Goal: Task Accomplishment & Management: Manage account settings

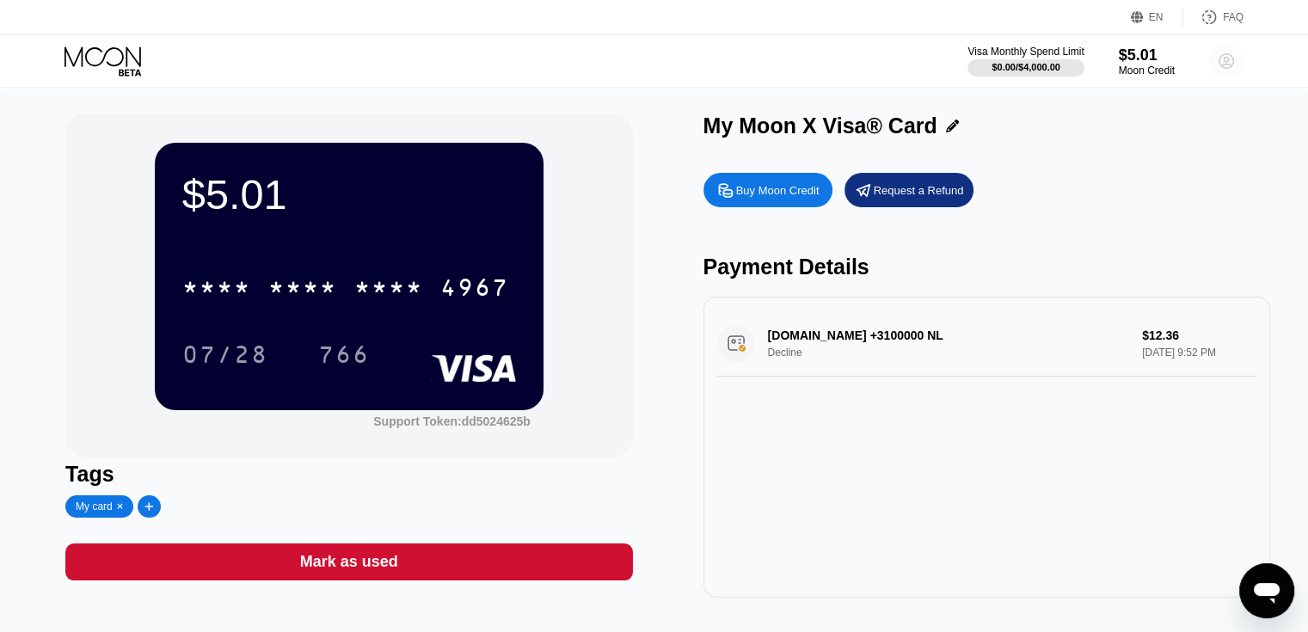
click at [1228, 58] on icon at bounding box center [1226, 61] width 9 height 9
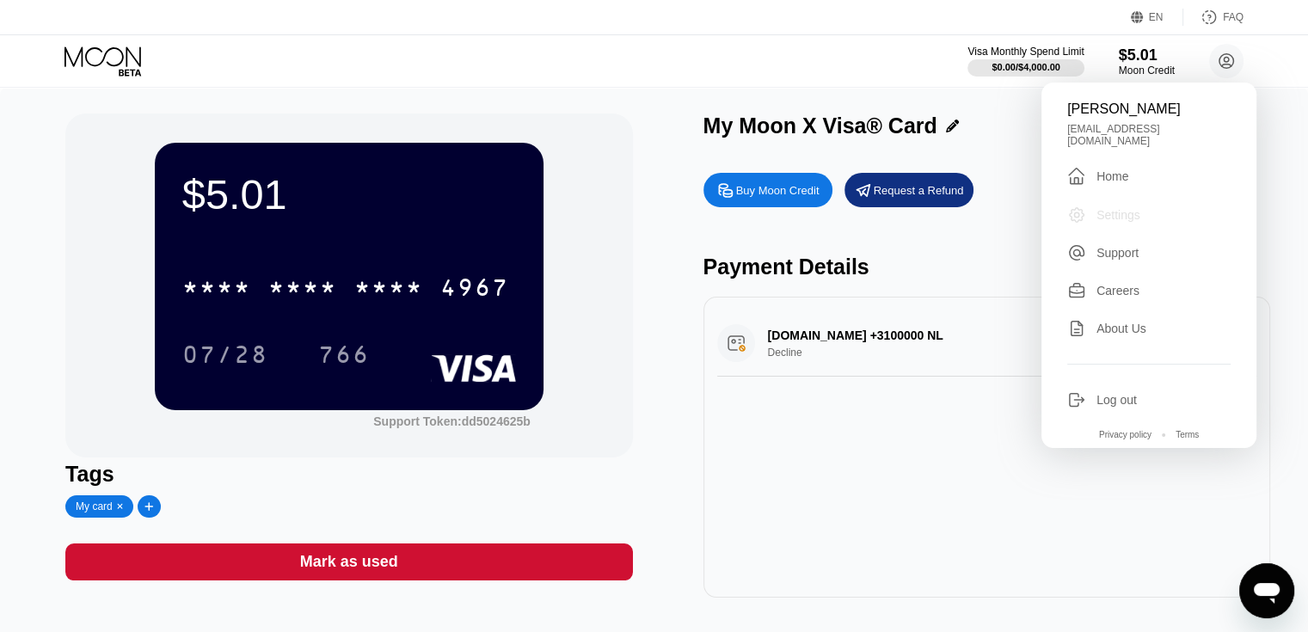
click at [1106, 216] on div "Settings" at bounding box center [1148, 214] width 163 height 19
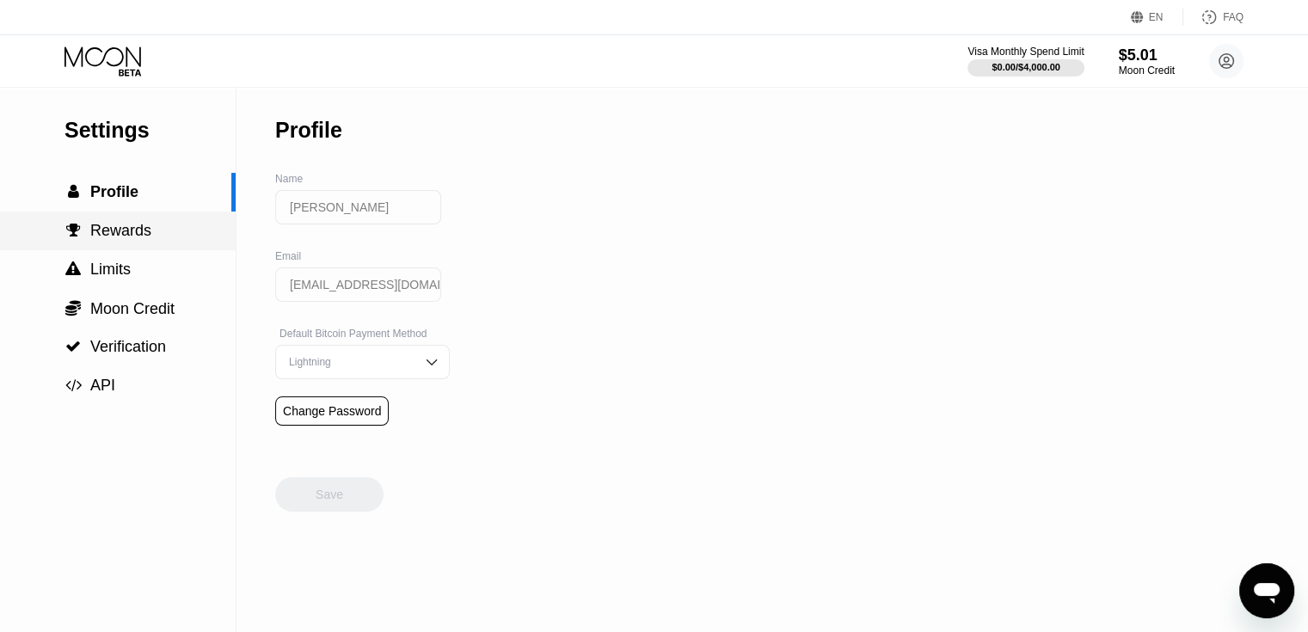
click at [141, 223] on div " Rewards" at bounding box center [118, 230] width 236 height 39
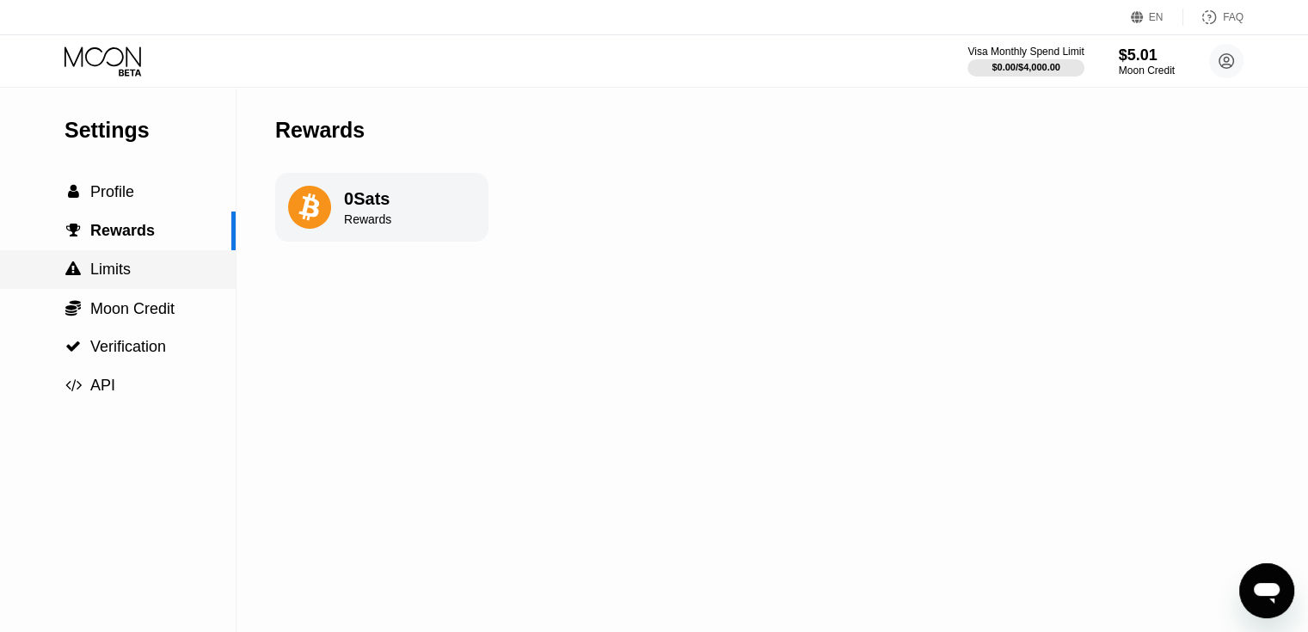
click at [114, 268] on span "Limits" at bounding box center [110, 268] width 40 height 17
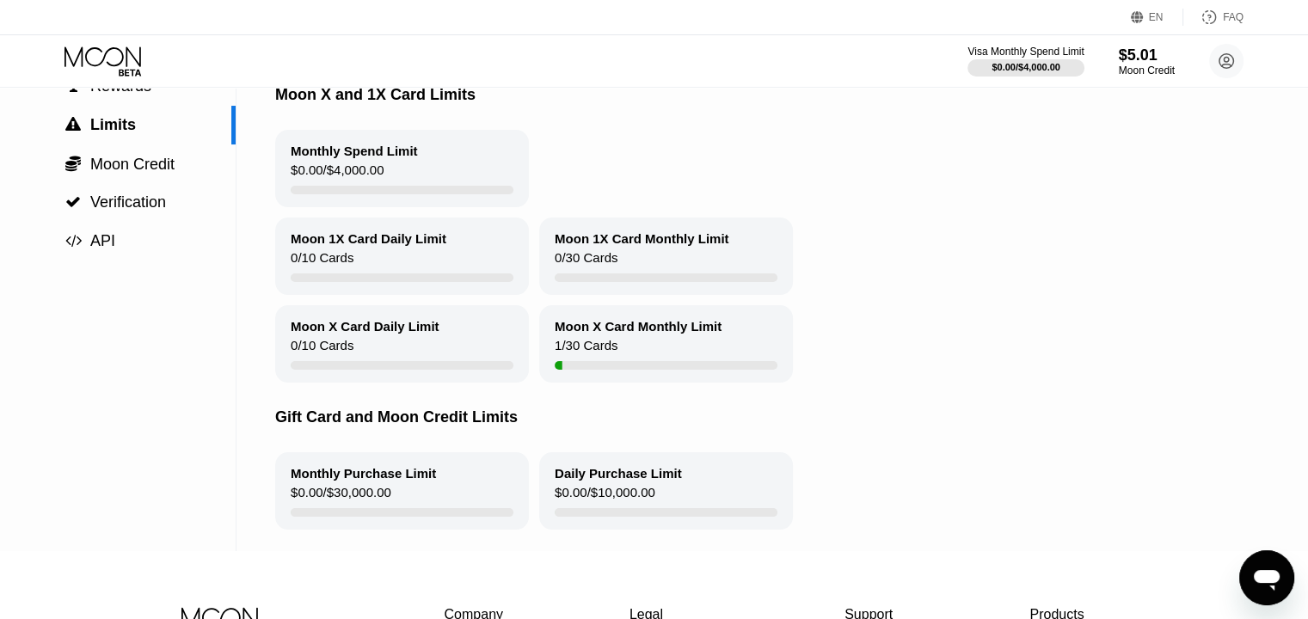
scroll to position [143, 0]
click at [138, 169] on span "Moon Credit" at bounding box center [132, 165] width 84 height 17
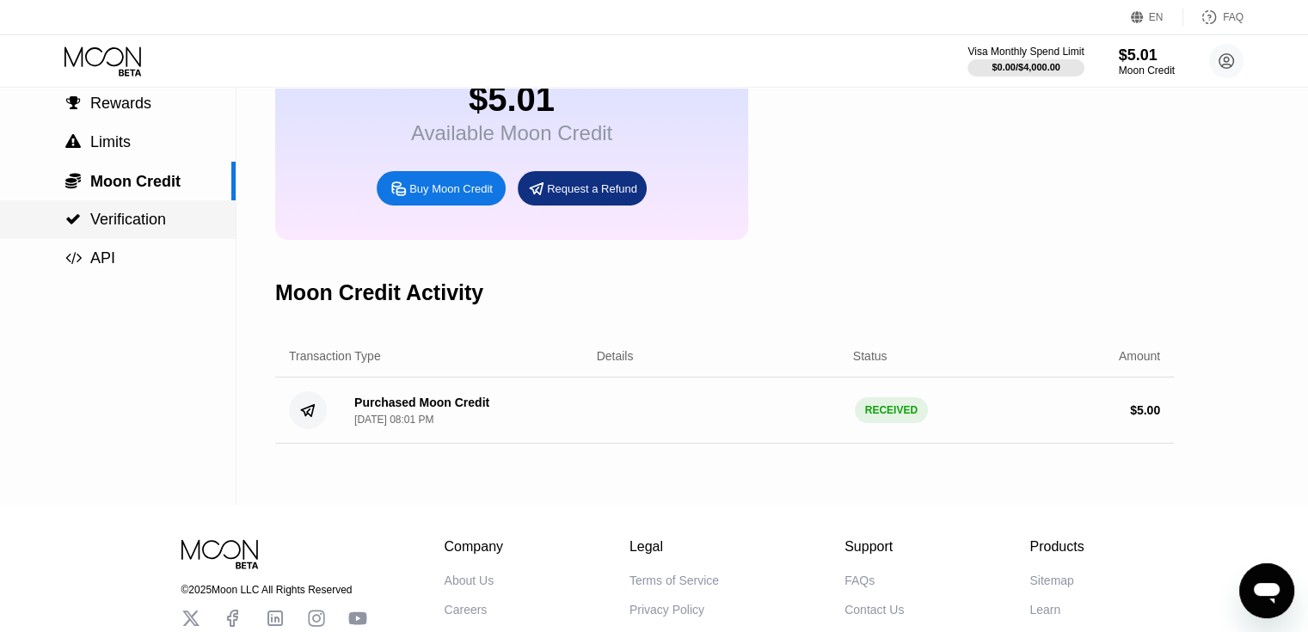
scroll to position [129, 0]
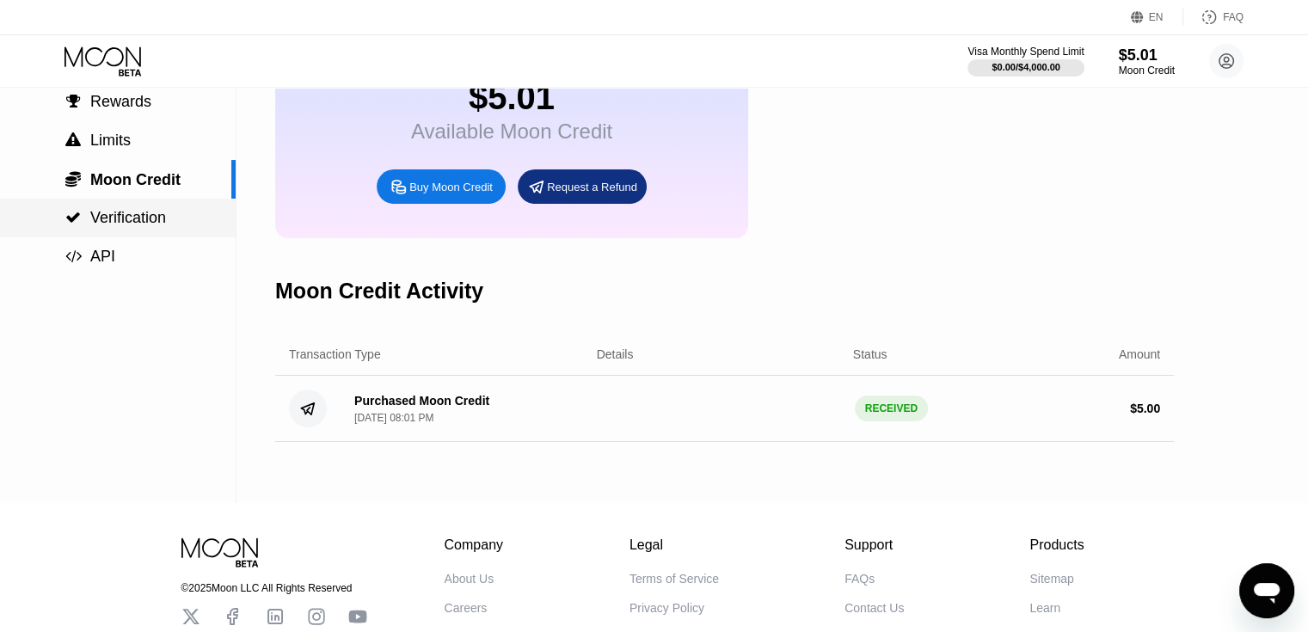
click at [149, 226] on span "Verification" at bounding box center [128, 217] width 76 height 17
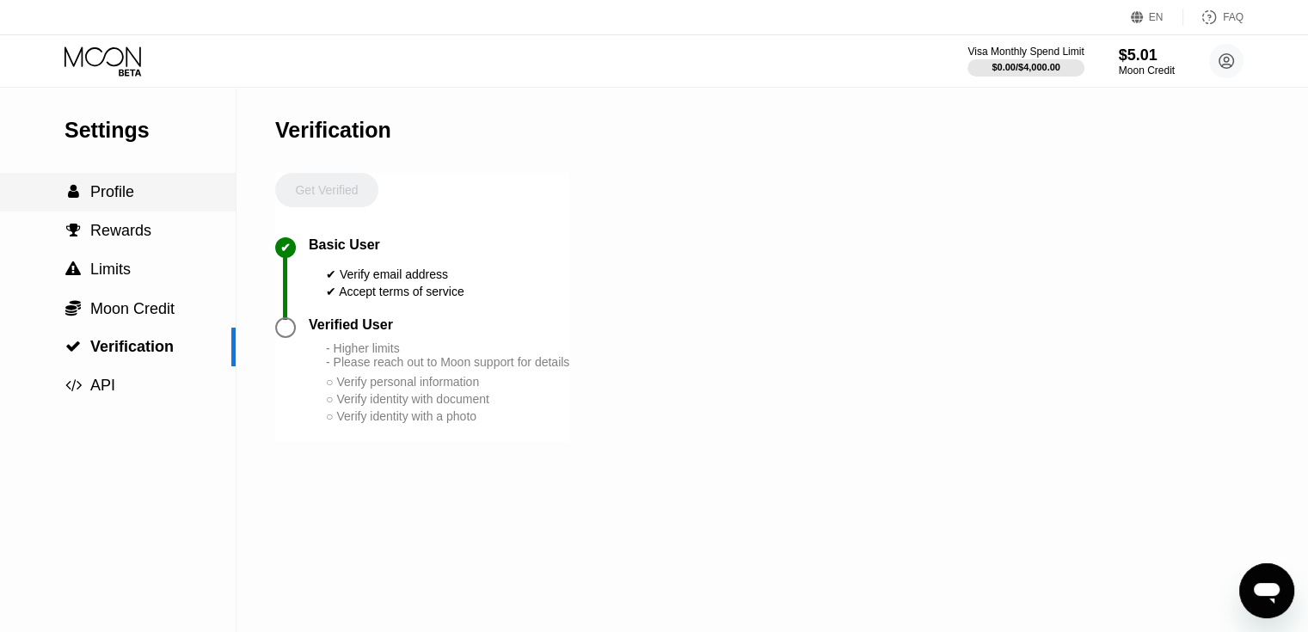
click at [144, 186] on div " Profile" at bounding box center [118, 192] width 236 height 18
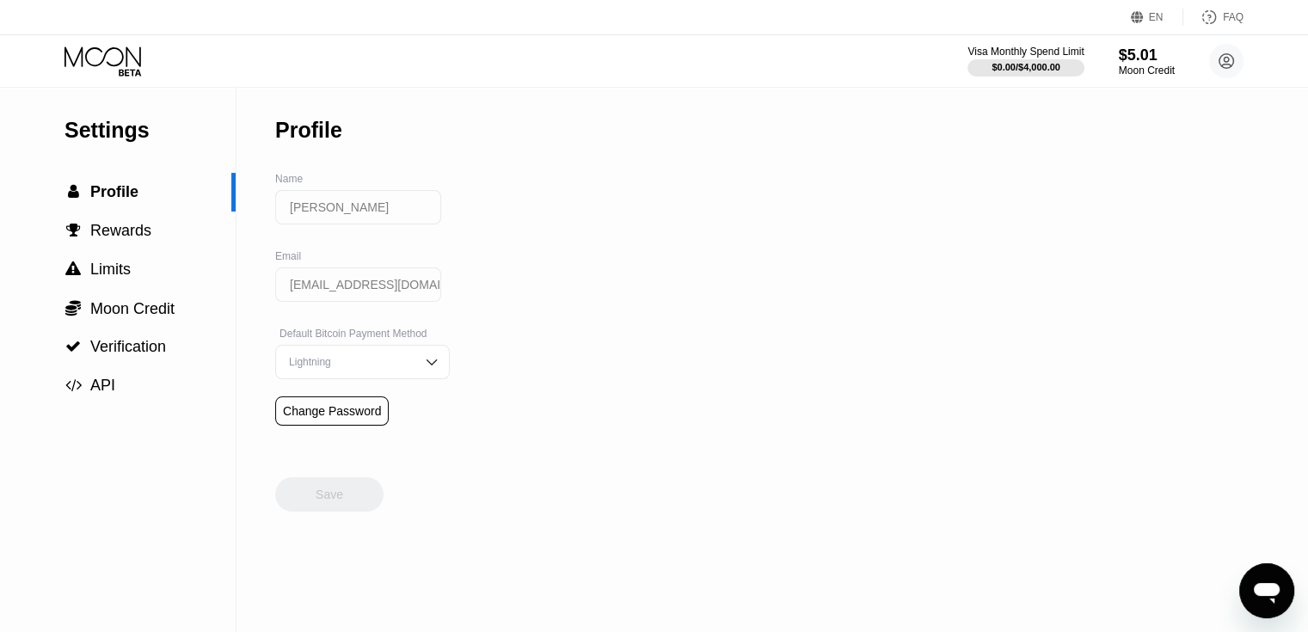
click at [423, 371] on img at bounding box center [431, 361] width 17 height 17
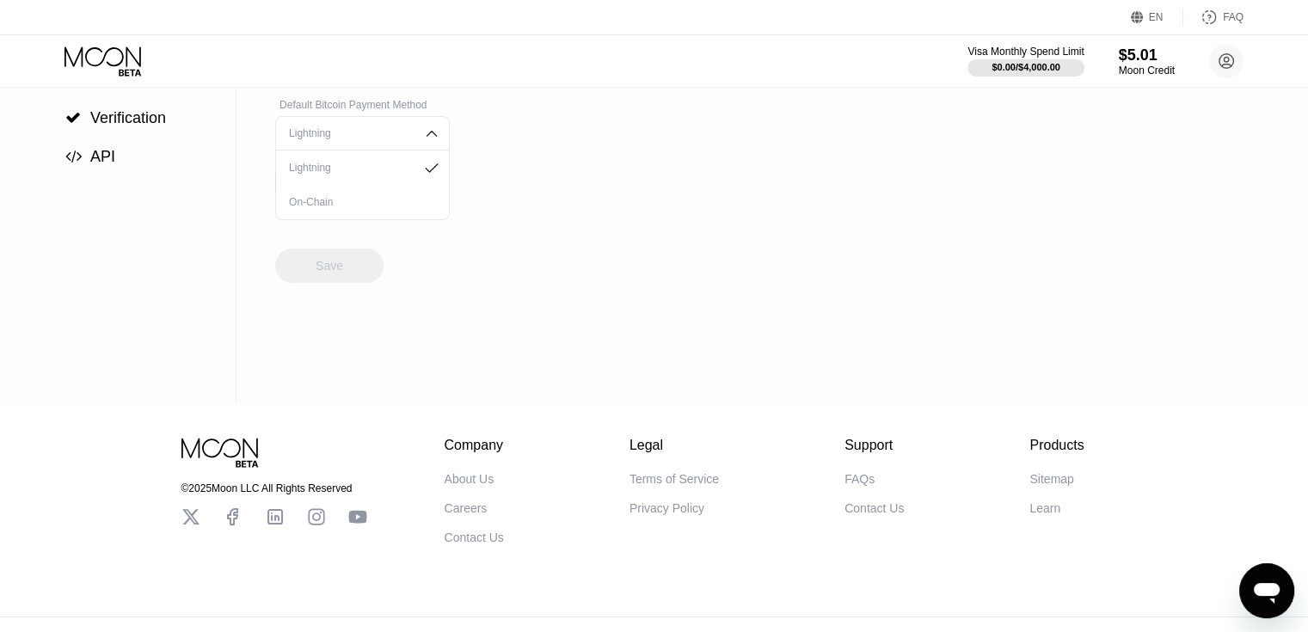
scroll to position [232, 0]
click at [383, 205] on div "On-Chain" at bounding box center [363, 199] width 156 height 12
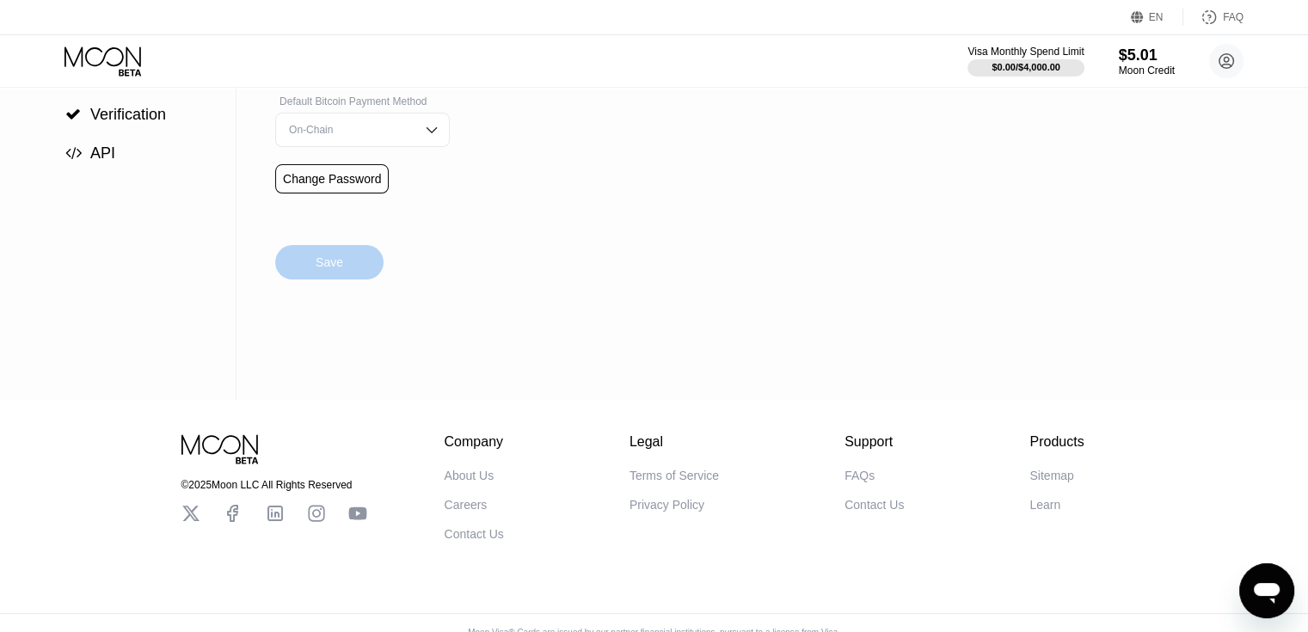
click at [340, 270] on div "Save" at bounding box center [330, 261] width 28 height 15
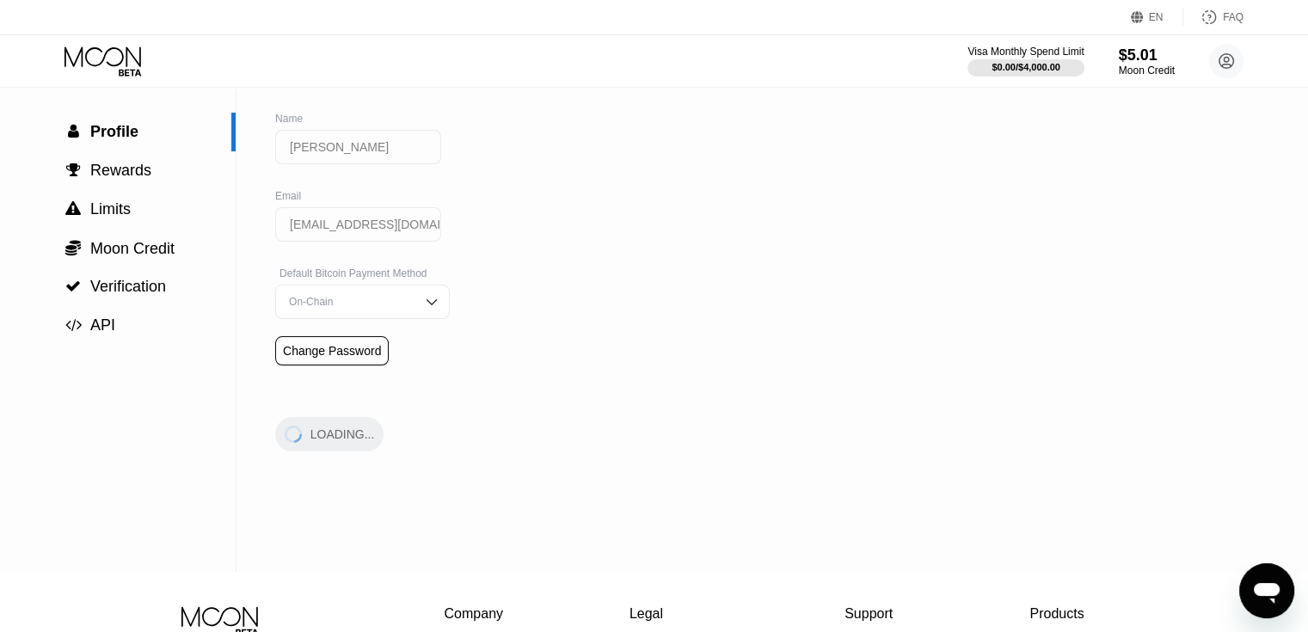
scroll to position [0, 0]
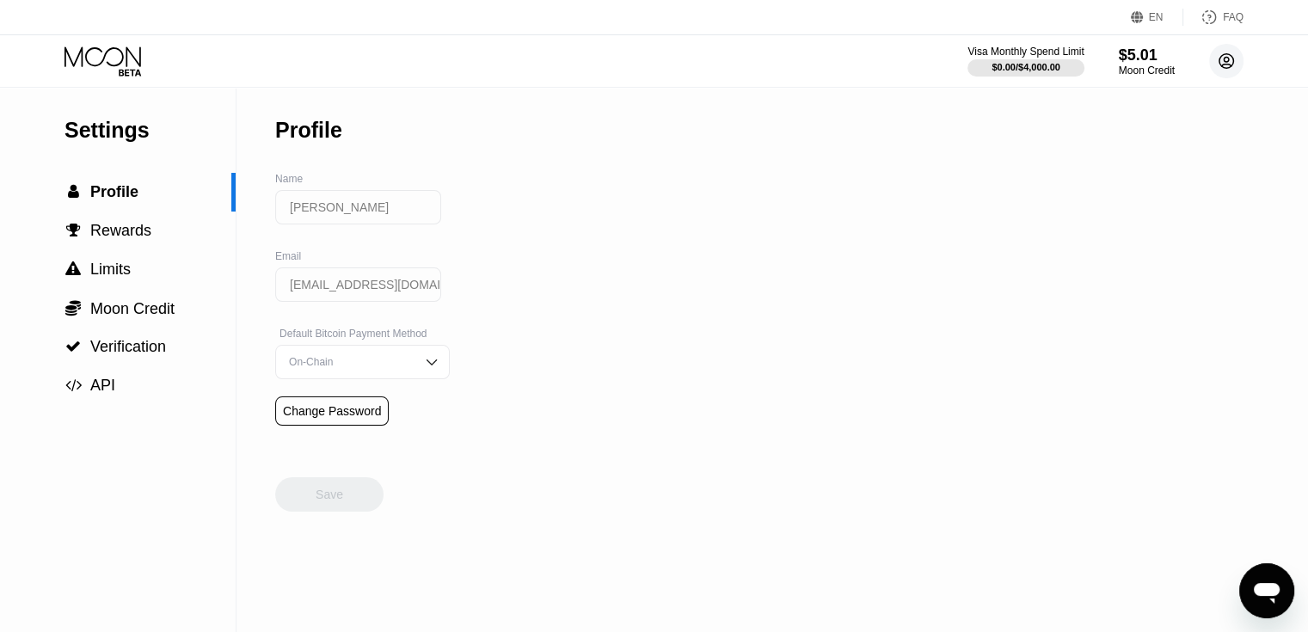
click at [1221, 60] on circle at bounding box center [1226, 61] width 34 height 34
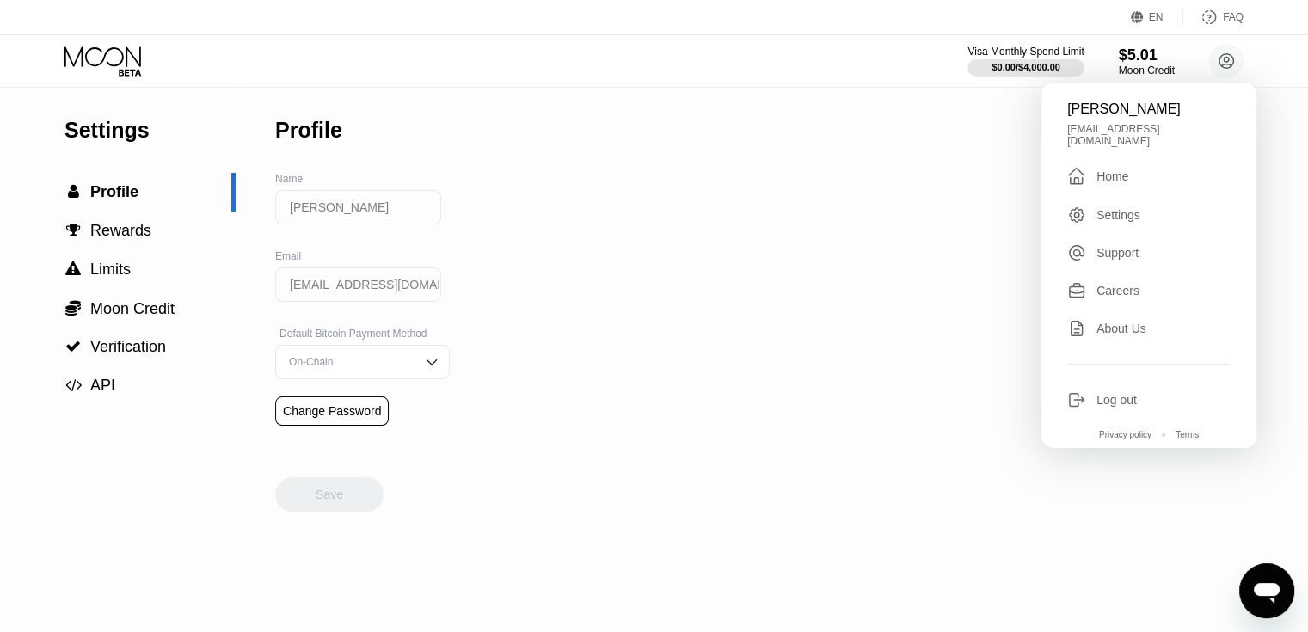
click at [1080, 167] on div "" at bounding box center [1076, 176] width 19 height 21
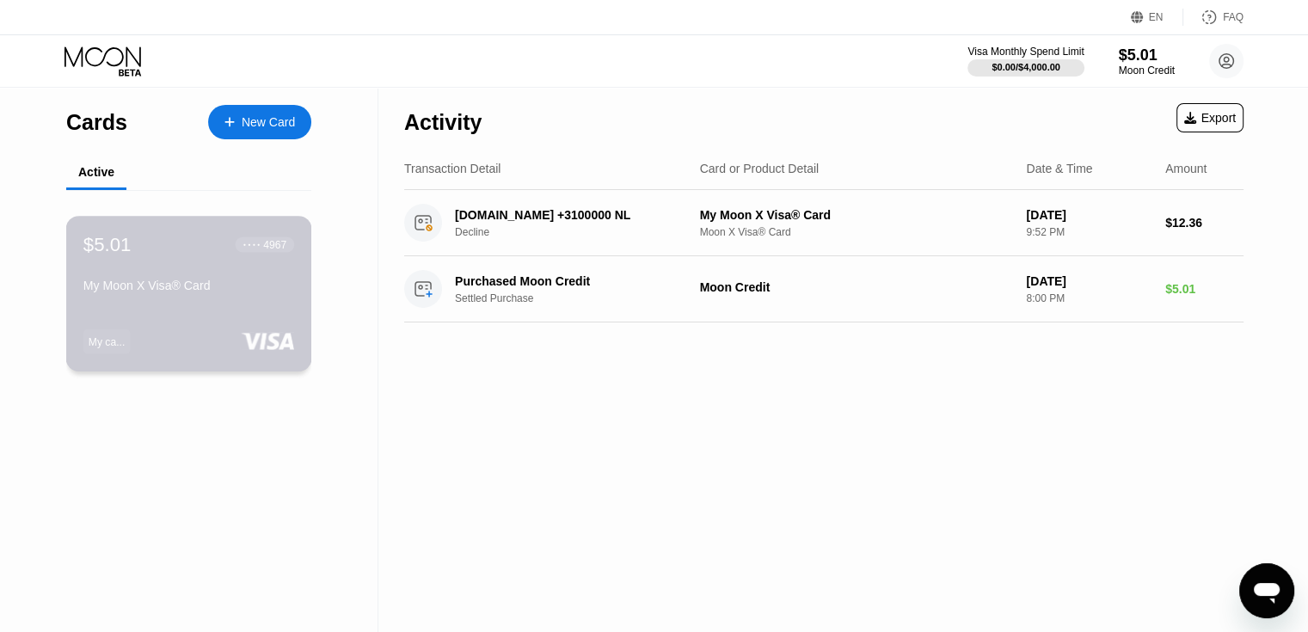
click at [224, 291] on div "My Moon X Visa® Card" at bounding box center [188, 286] width 211 height 14
